Goal: Information Seeking & Learning: Find specific page/section

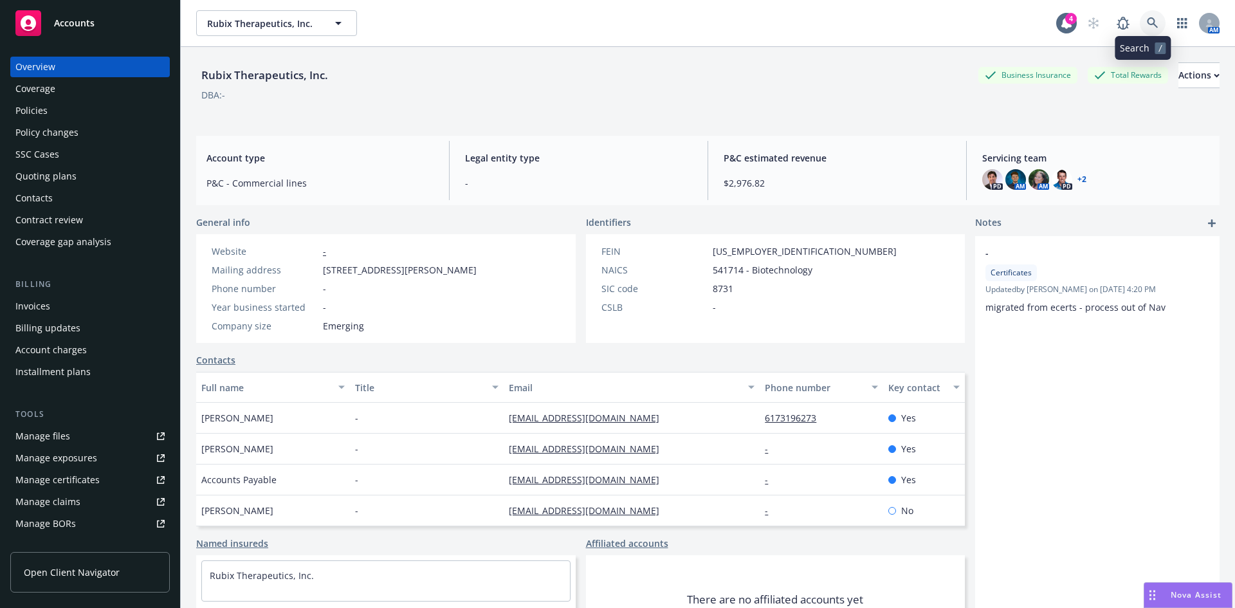
click at [1147, 21] on icon at bounding box center [1153, 23] width 12 height 12
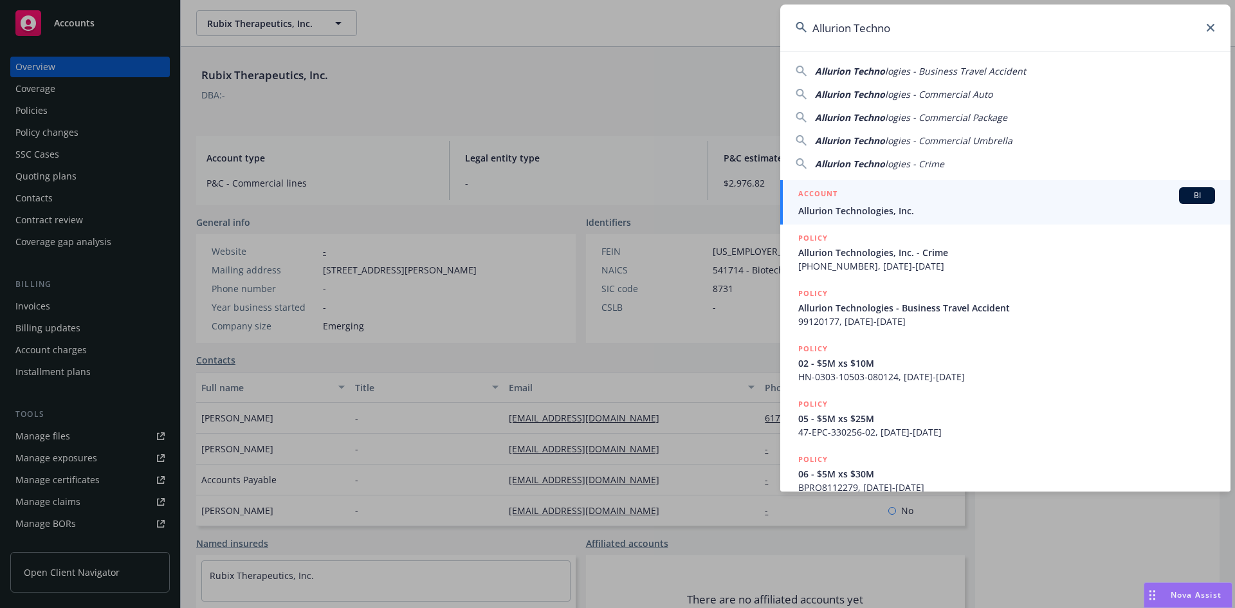
type input "Allurion Techno"
click at [862, 208] on span "Allurion Technologies, Inc." at bounding box center [1006, 211] width 417 height 14
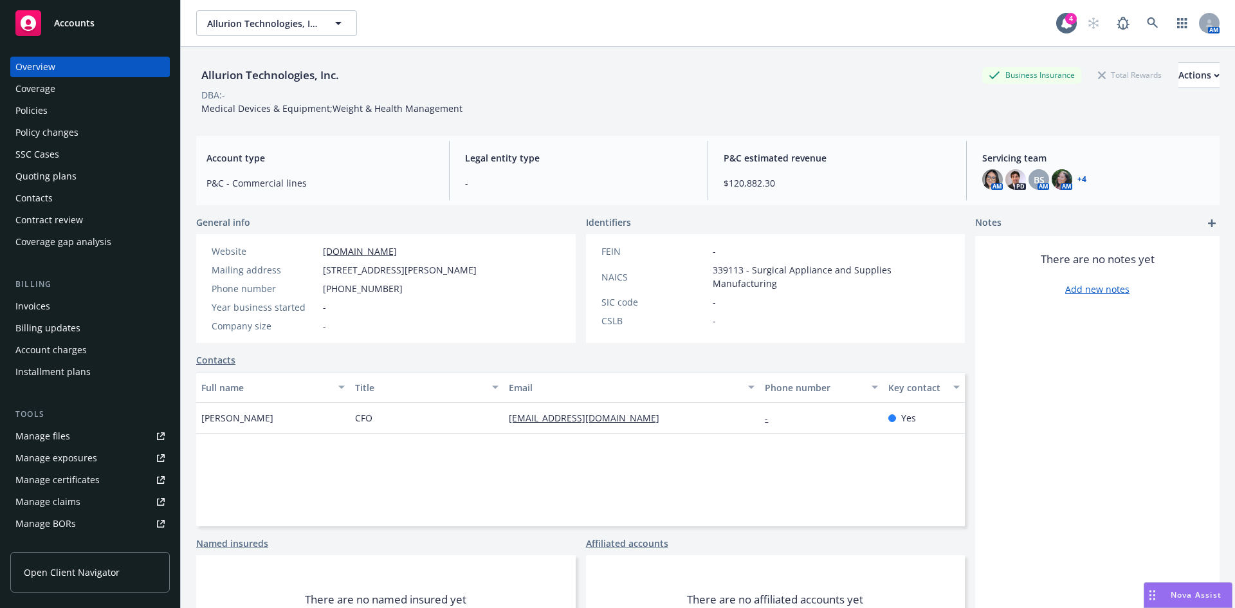
click at [63, 113] on div "Policies" at bounding box center [89, 110] width 149 height 21
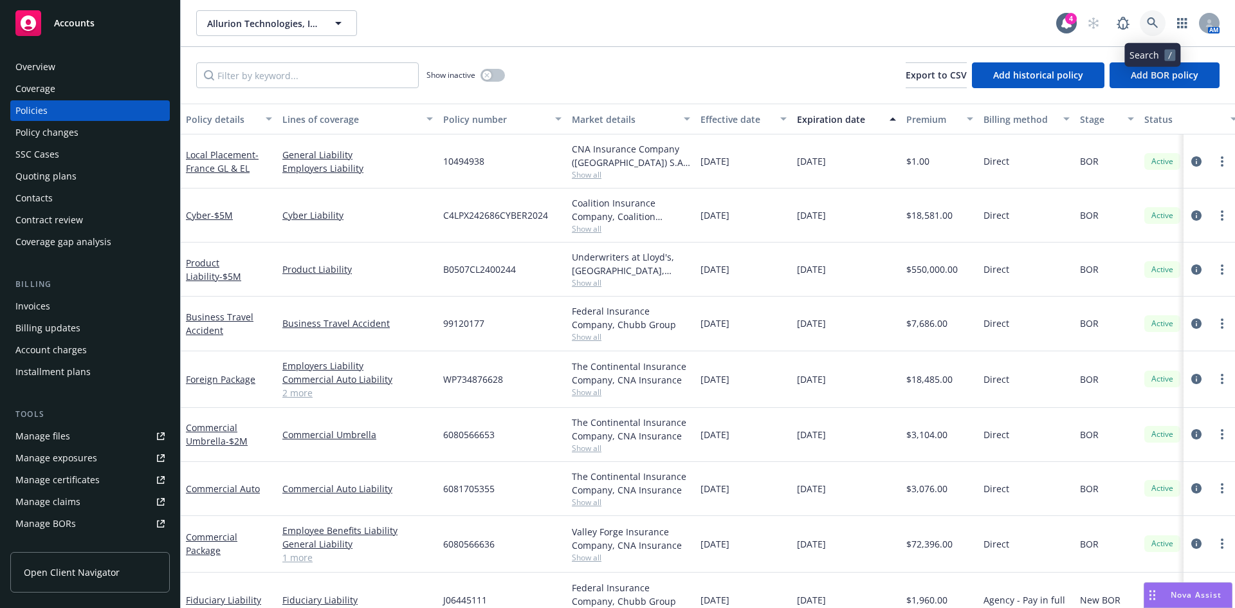
click at [1142, 27] on link at bounding box center [1153, 23] width 26 height 26
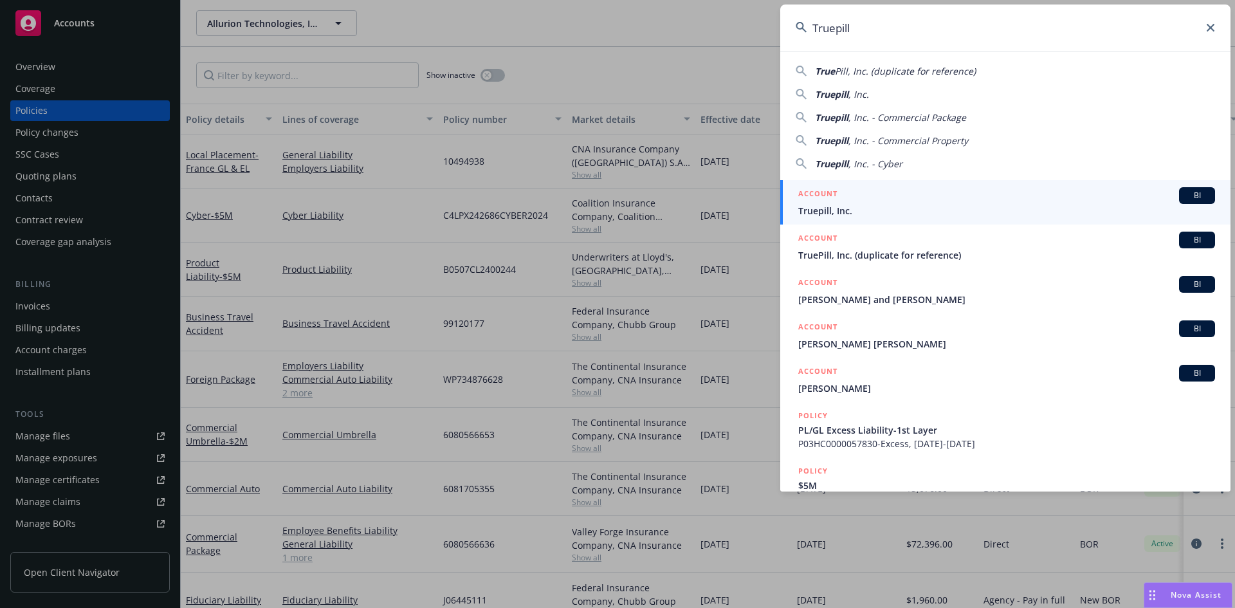
type input "Truepill"
click at [854, 207] on span "Truepill, Inc." at bounding box center [1006, 211] width 417 height 14
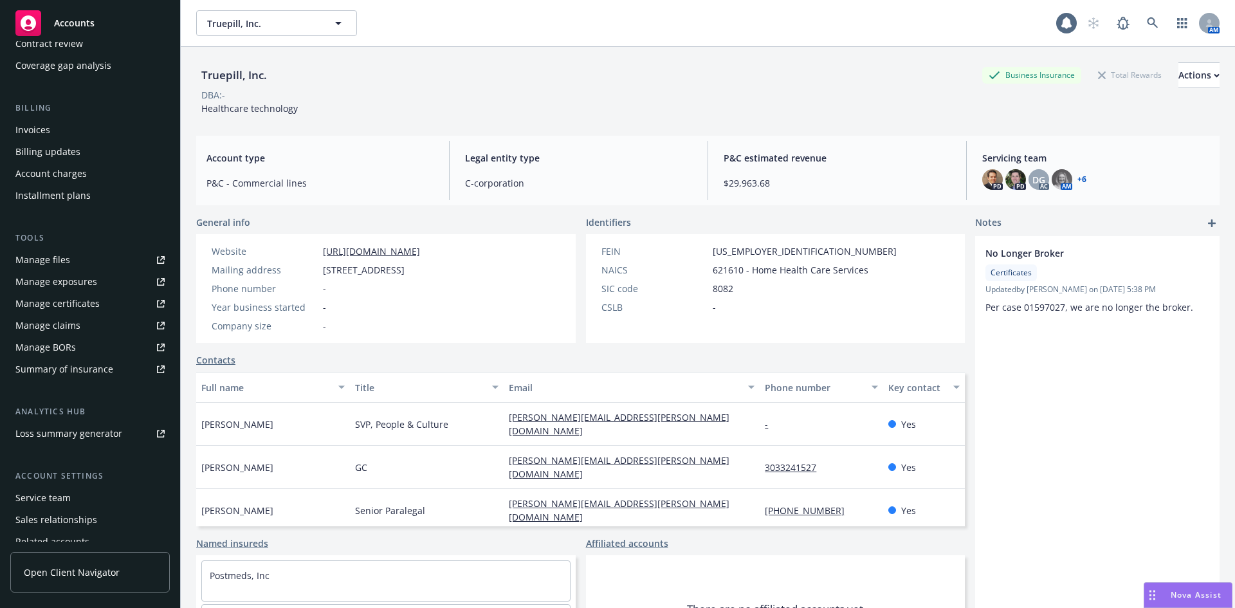
scroll to position [230, 0]
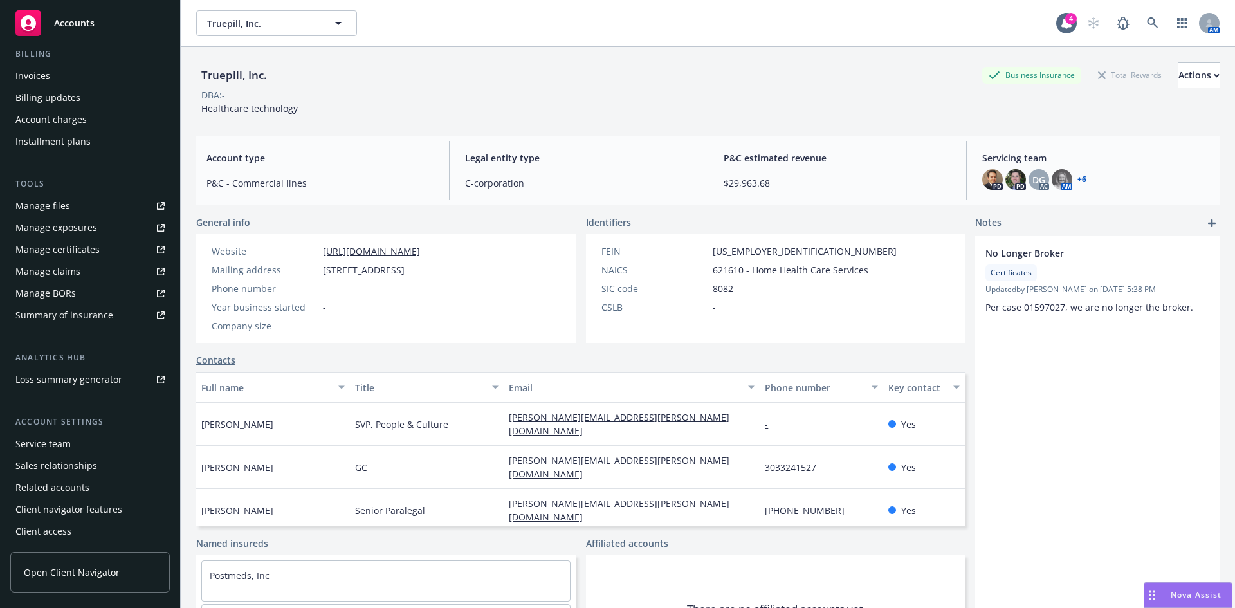
click at [72, 446] on div "Service team" at bounding box center [89, 444] width 149 height 21
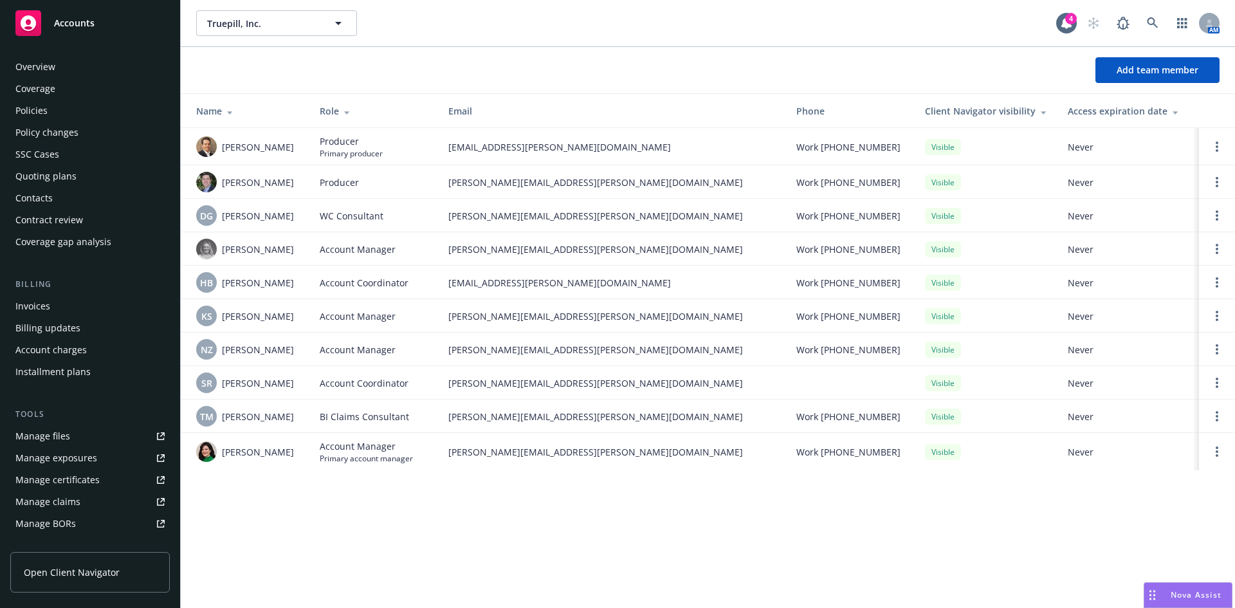
click at [46, 104] on div "Policies" at bounding box center [31, 110] width 32 height 21
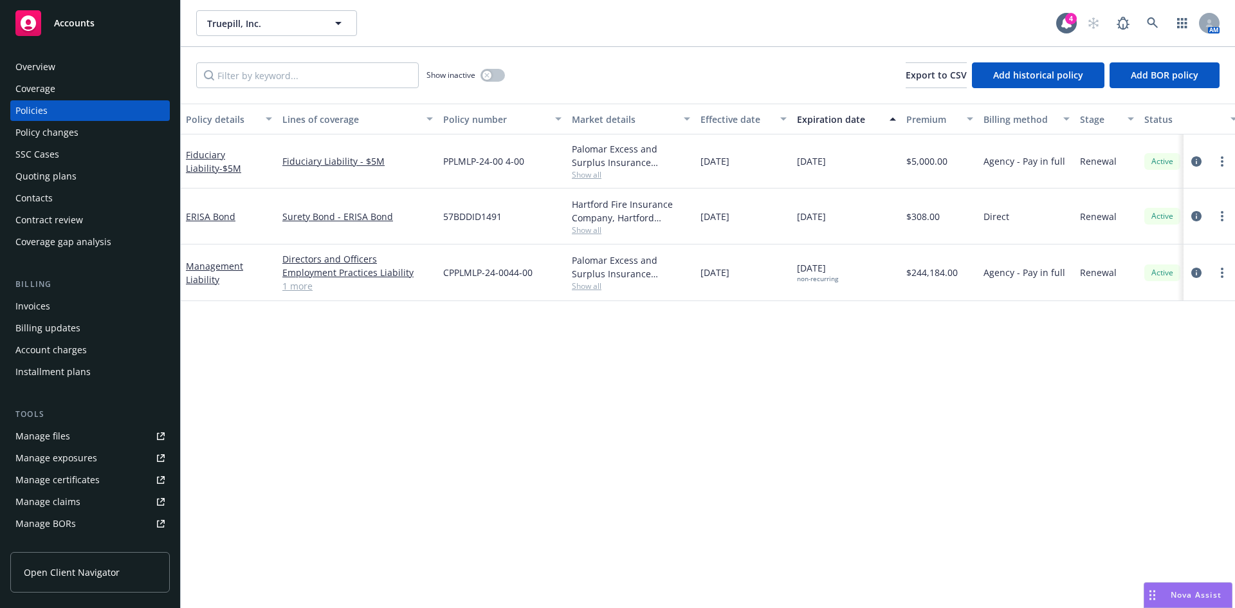
drag, startPoint x: 772, startPoint y: 452, endPoint x: 719, endPoint y: 374, distance: 94.0
click at [772, 452] on div "Policy details Lines of coverage Policy number Market details Effective date Ex…" at bounding box center [708, 356] width 1054 height 504
